Goal: Task Accomplishment & Management: Use online tool/utility

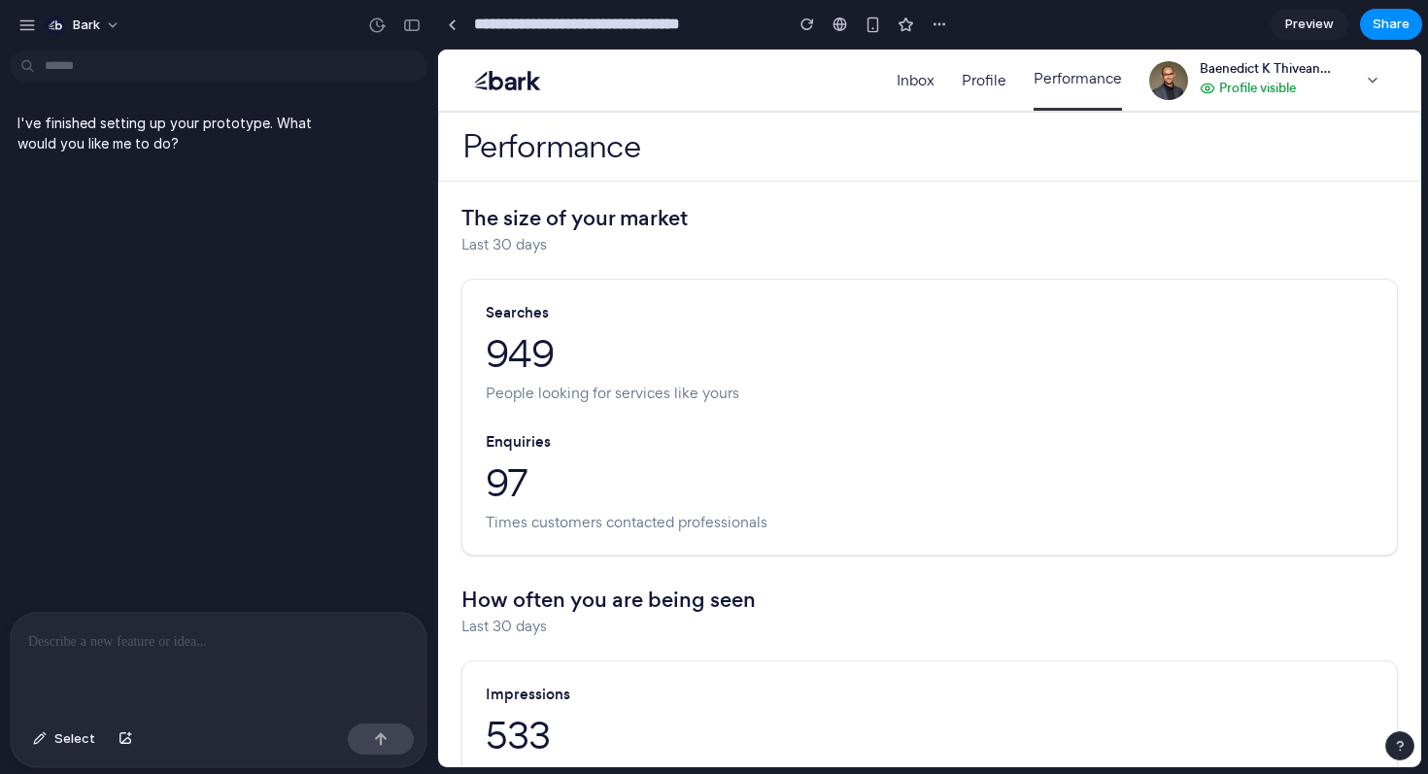
click at [95, 628] on div at bounding box center [219, 664] width 416 height 103
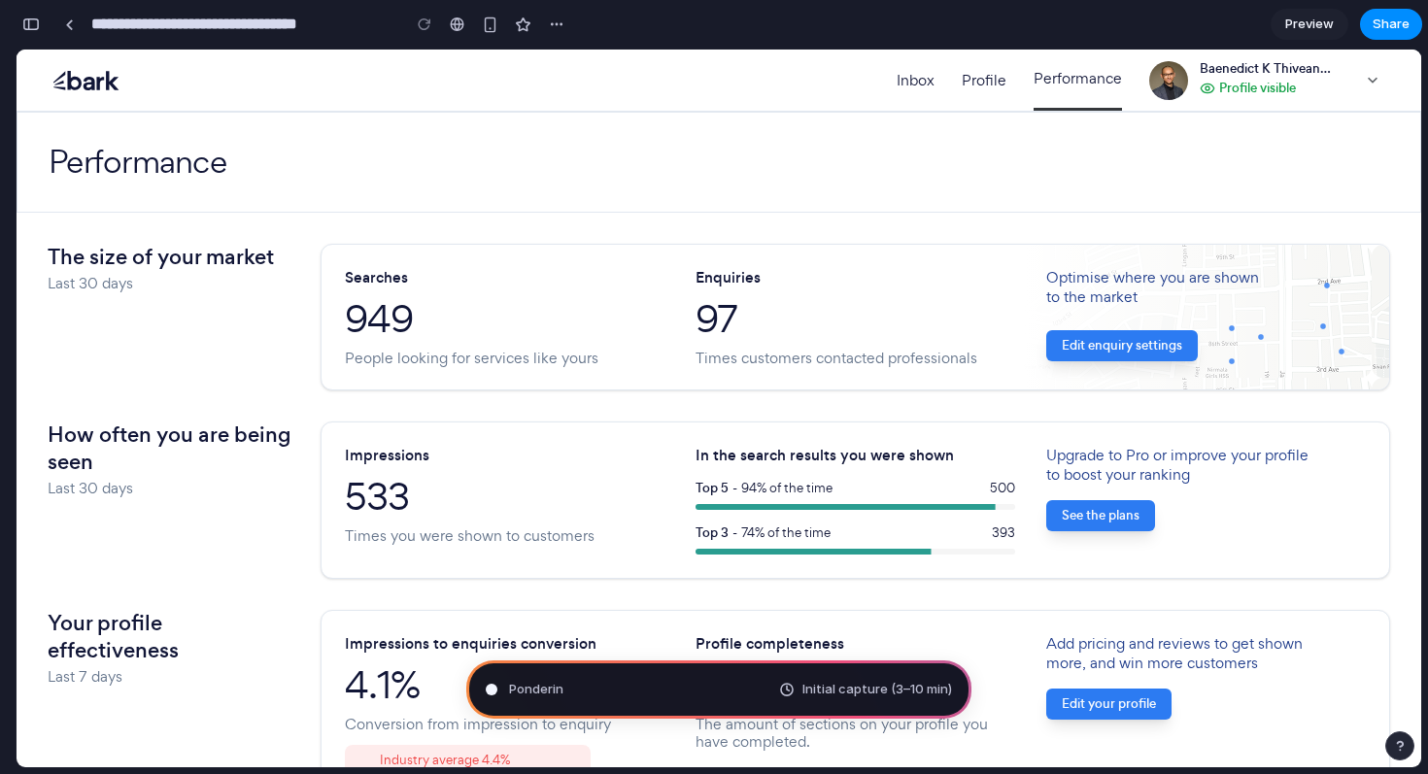
scroll to position [3253, 0]
type input "**********"
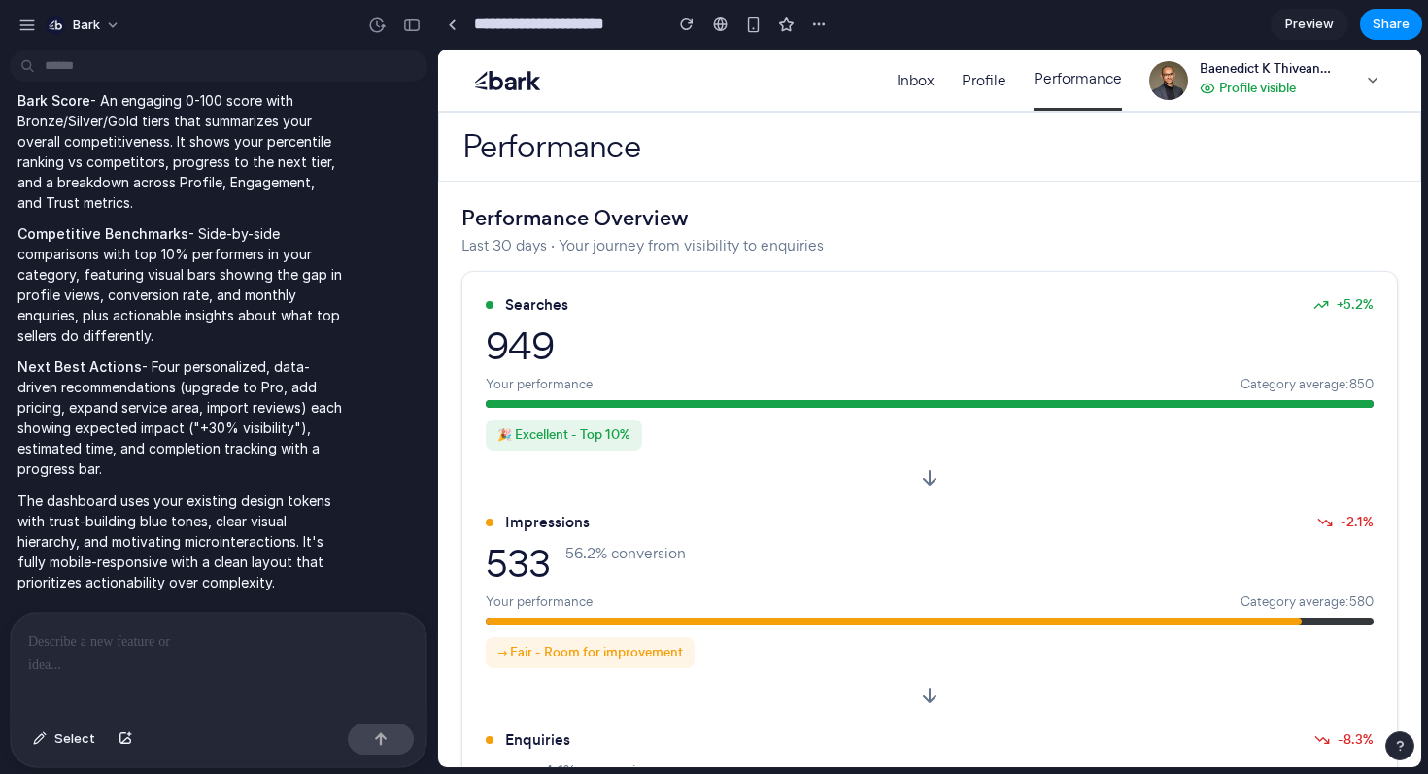
scroll to position [2655, 0]
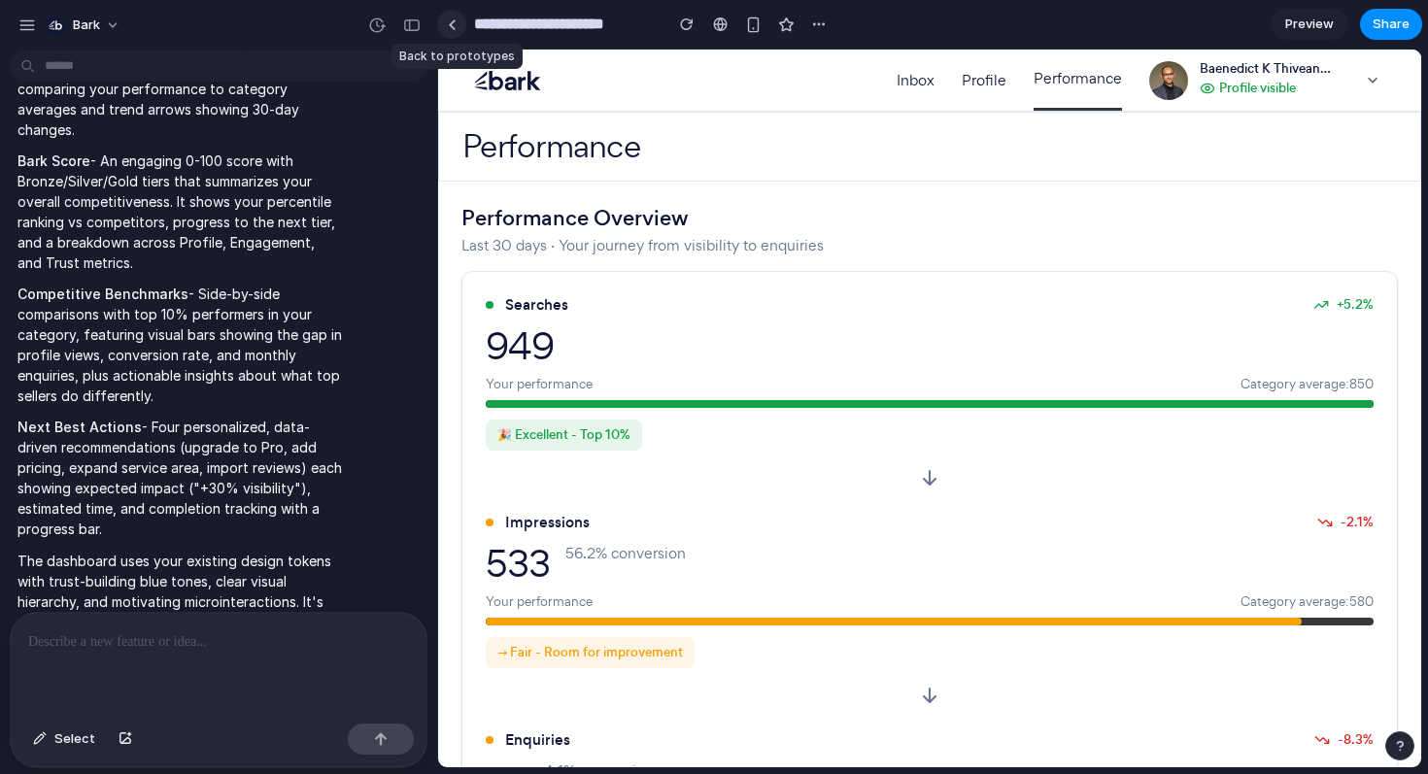
click at [448, 20] on div at bounding box center [452, 24] width 9 height 11
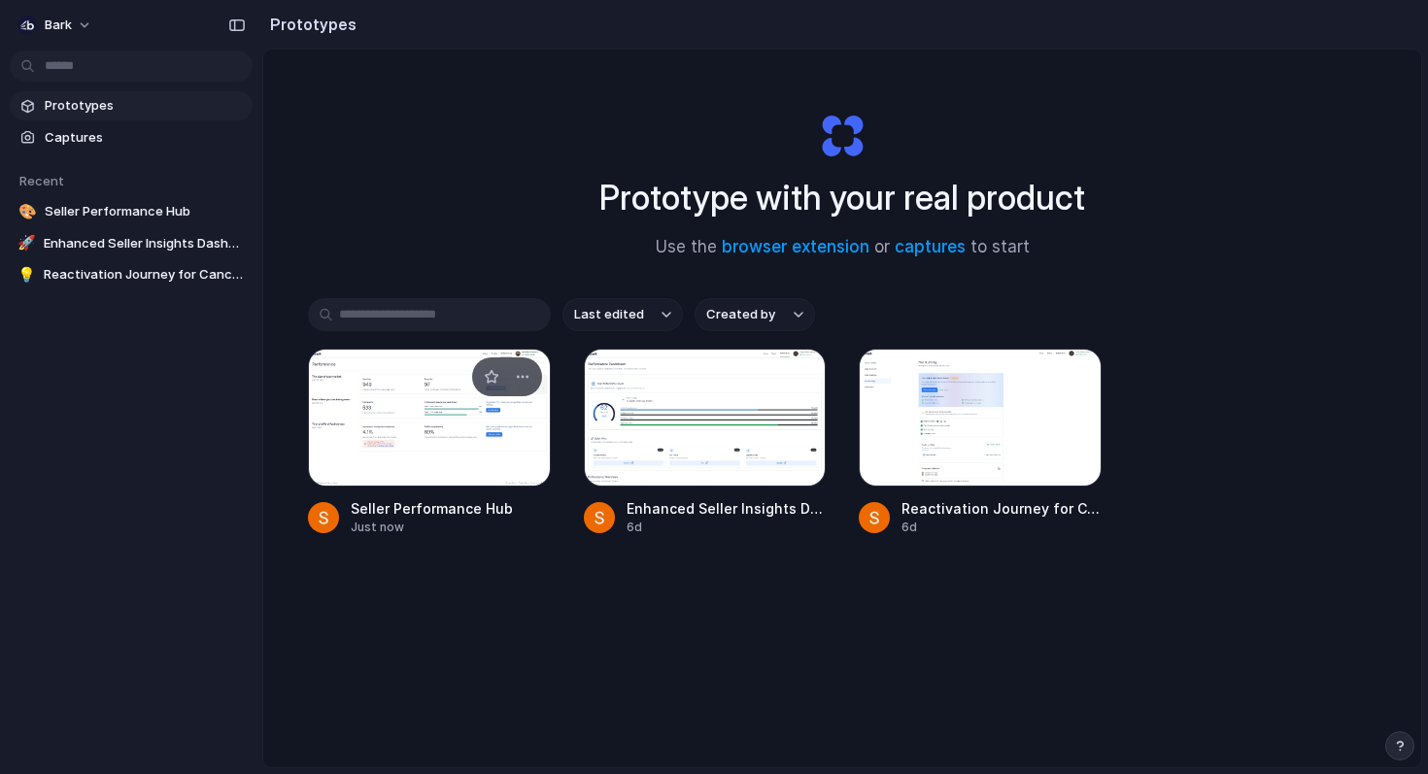
click at [384, 424] on div at bounding box center [429, 418] width 243 height 138
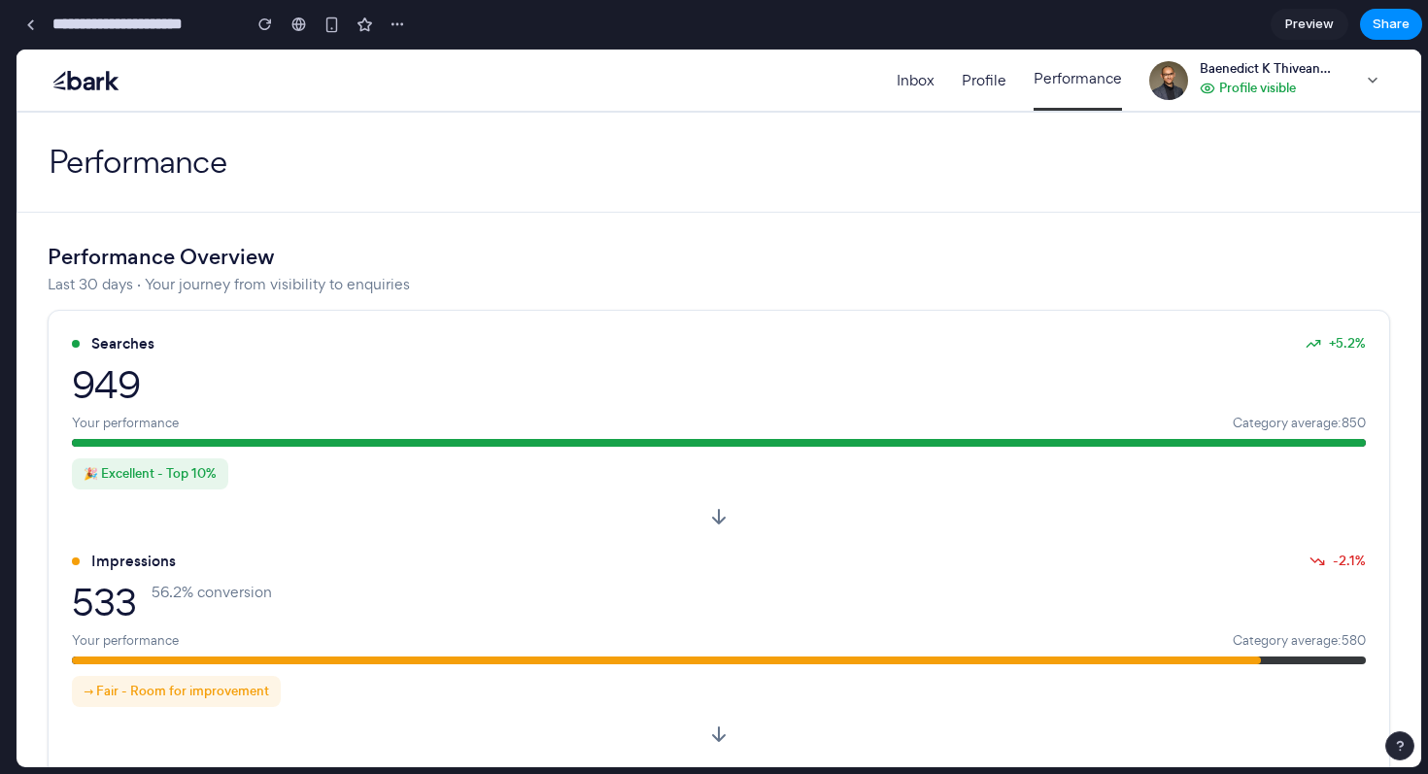
drag, startPoint x: 434, startPoint y: 430, endPoint x: 0, endPoint y: 435, distance: 434.2
click at [436, 28] on div "button" at bounding box center [436, 25] width 16 height 16
click at [355, 129] on div "Duplicate Delete" at bounding box center [714, 387] width 1428 height 774
